Goal: Transaction & Acquisition: Download file/media

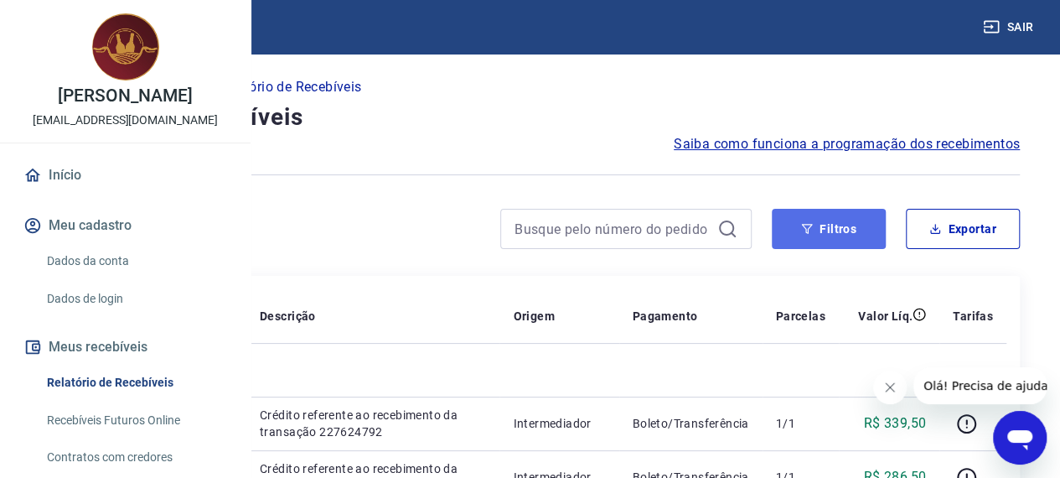
click at [815, 210] on button "Filtros" at bounding box center [829, 229] width 114 height 40
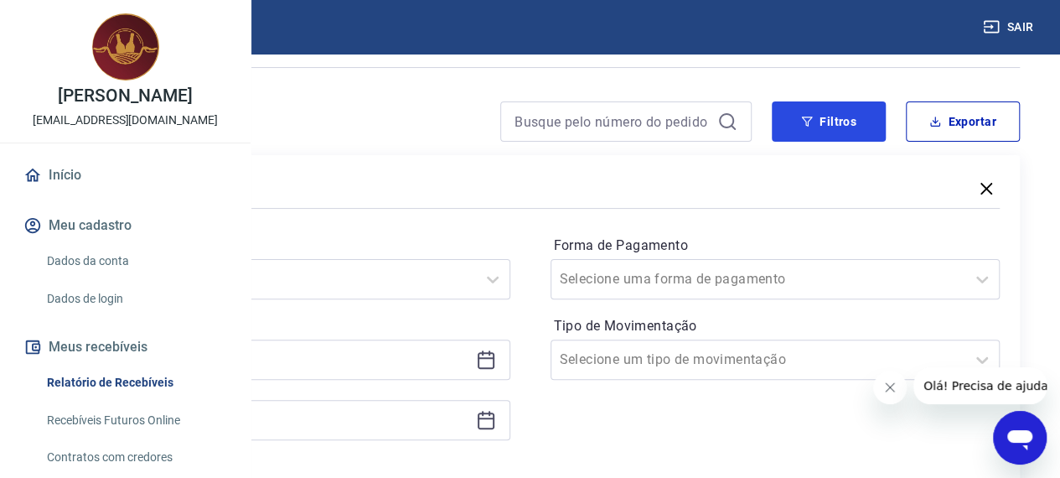
scroll to position [168, 0]
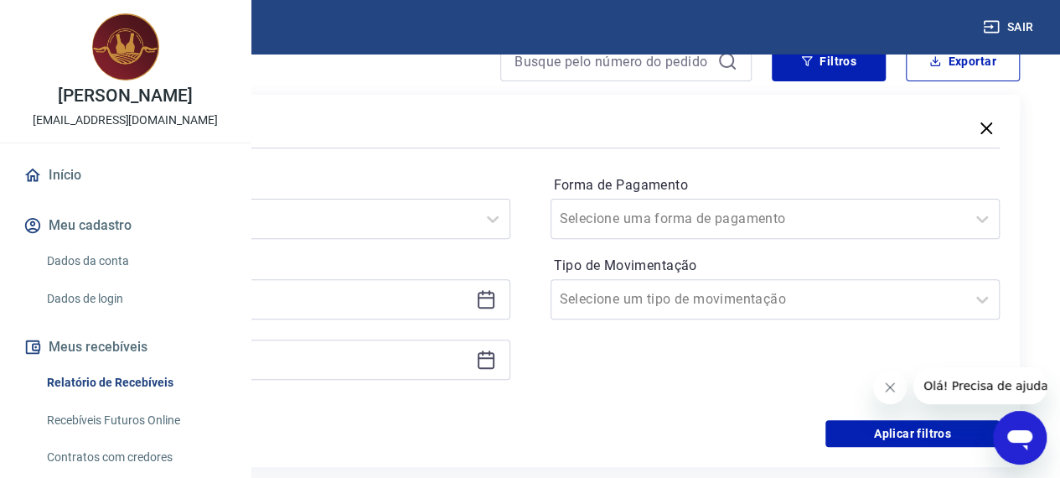
click at [496, 301] on icon at bounding box center [486, 299] width 20 height 20
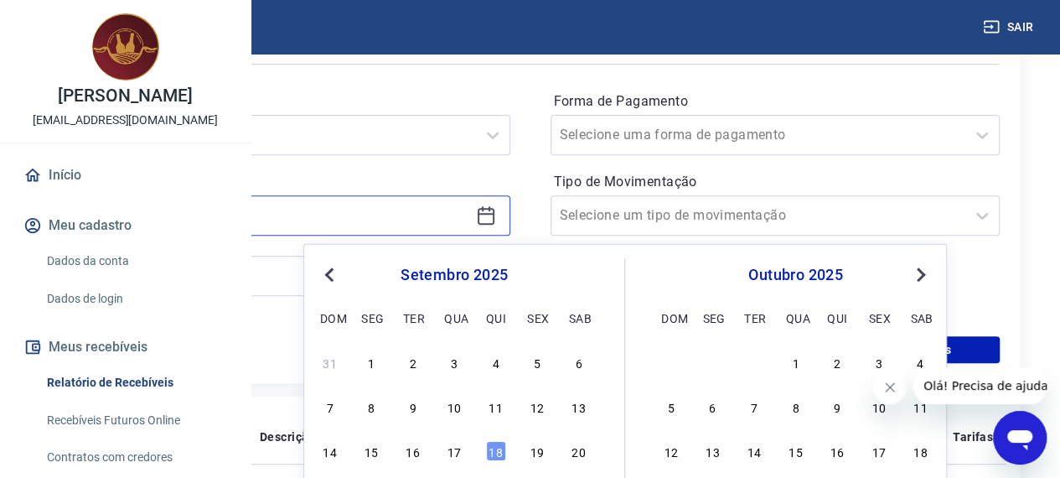
scroll to position [335, 0]
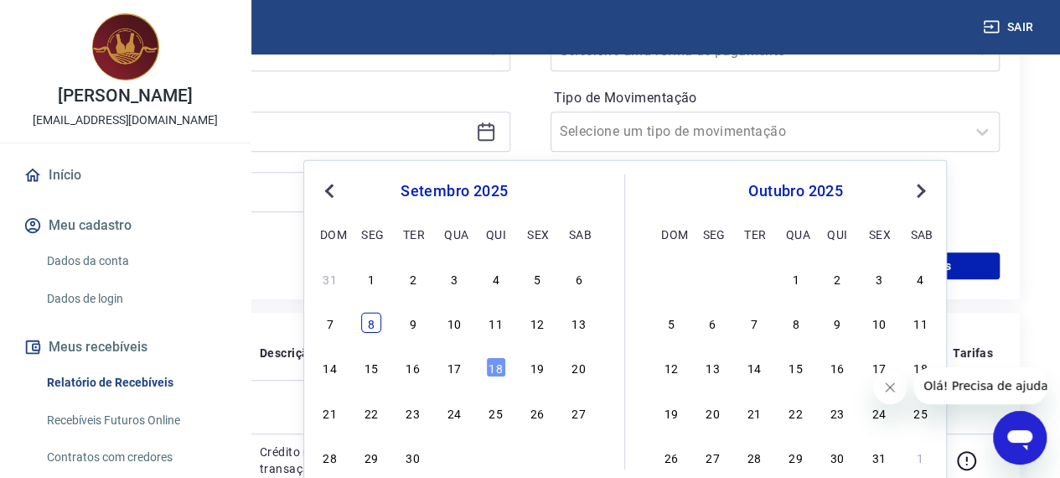
click at [368, 328] on div "8" at bounding box center [371, 323] width 20 height 20
type input "[DATE]"
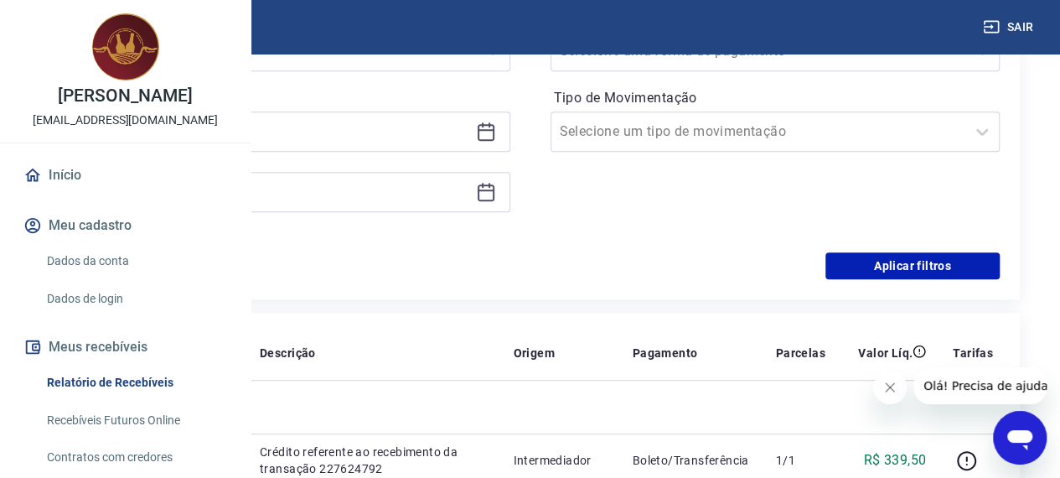
click at [496, 196] on icon at bounding box center [486, 192] width 20 height 20
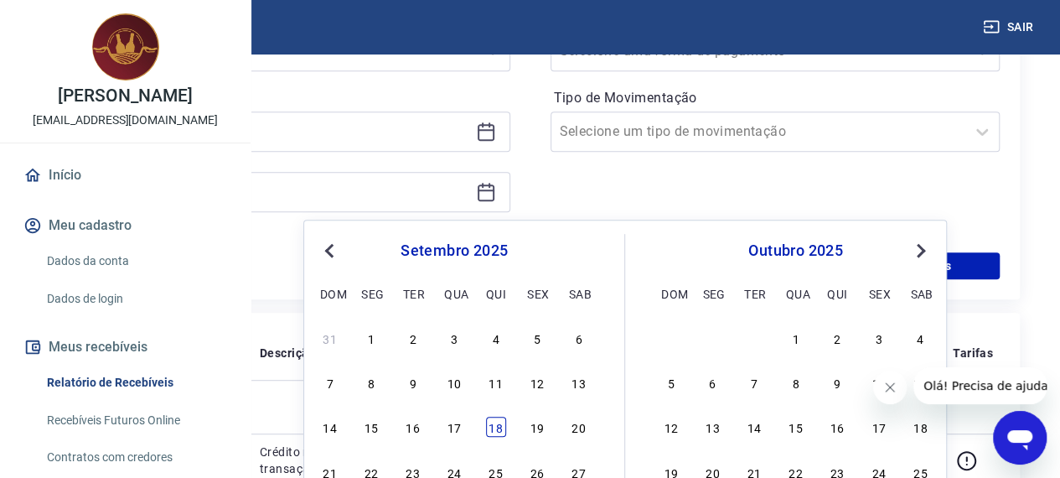
click at [499, 427] on div "18" at bounding box center [496, 427] width 20 height 20
type input "[DATE]"
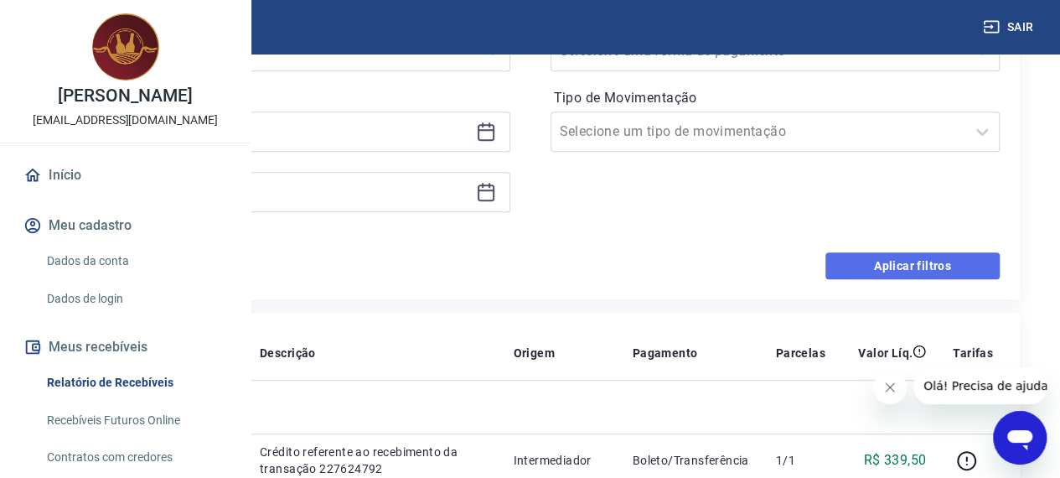
click at [897, 265] on button "Aplicar filtros" at bounding box center [913, 265] width 174 height 27
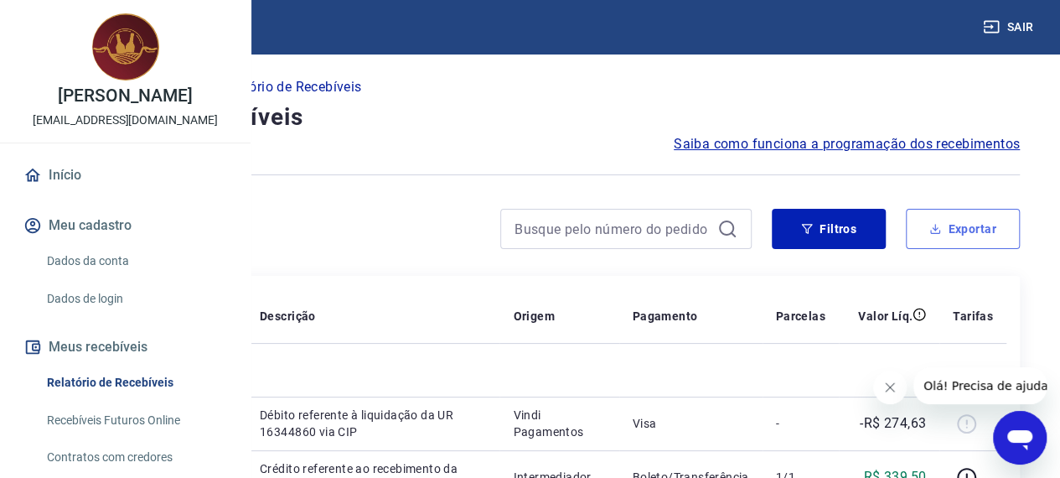
click at [948, 227] on button "Exportar" at bounding box center [963, 229] width 114 height 40
type input "[DATE]"
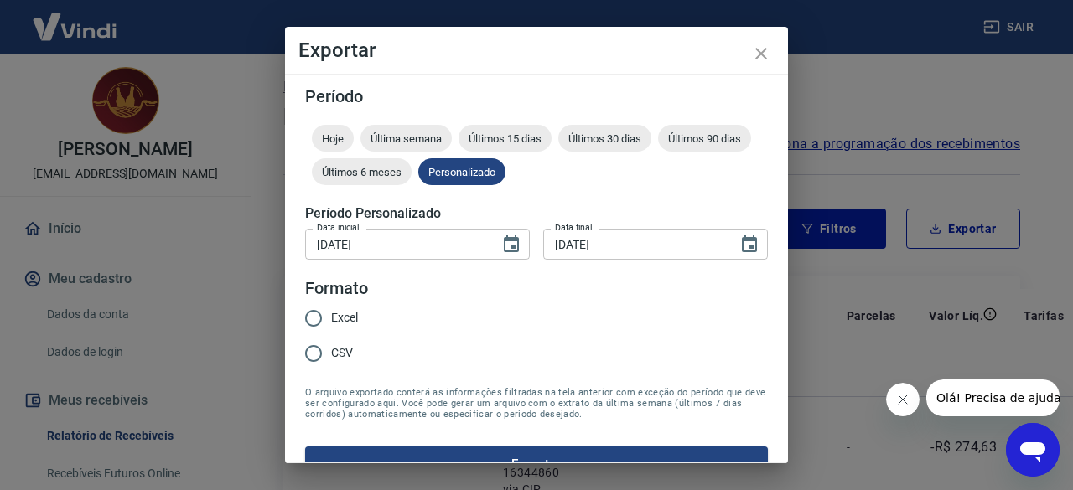
click at [313, 317] on input "Excel" at bounding box center [313, 318] width 35 height 35
radio input "true"
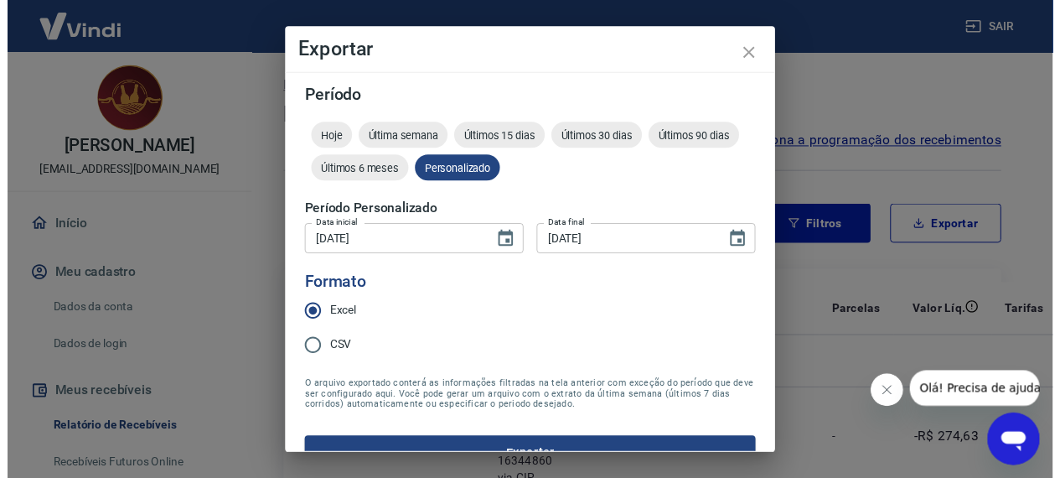
scroll to position [32, 0]
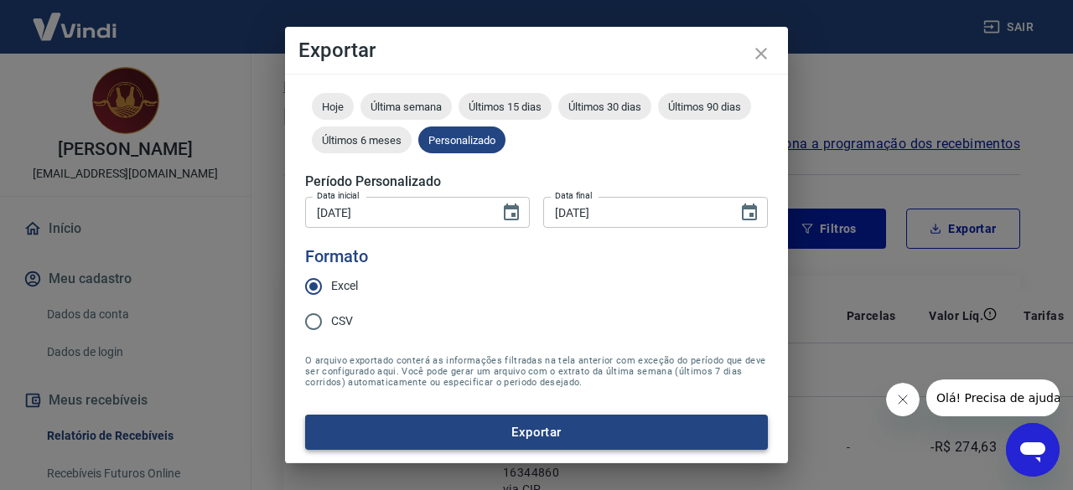
click at [555, 437] on button "Exportar" at bounding box center [536, 432] width 463 height 35
